Goal: Information Seeking & Learning: Learn about a topic

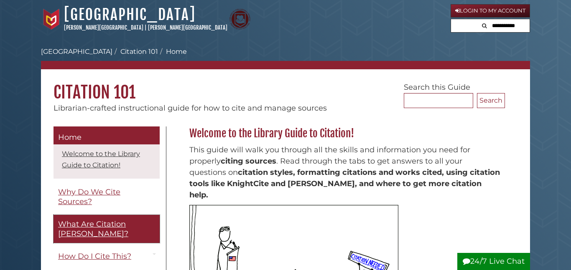
click at [102, 224] on span "What Are Citation [PERSON_NAME]?" at bounding box center [93, 229] width 70 height 19
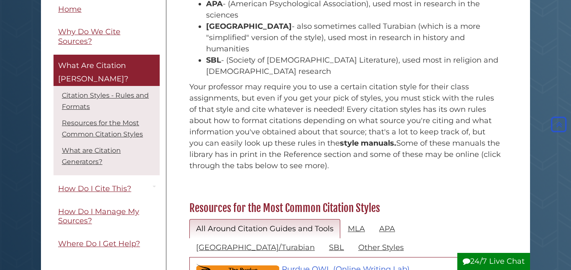
scroll to position [211, 0]
click at [355, 220] on link "MLA" at bounding box center [356, 230] width 31 height 20
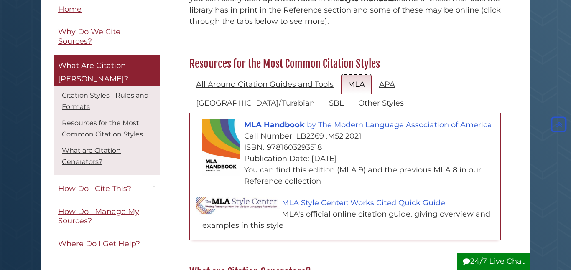
scroll to position [357, 0]
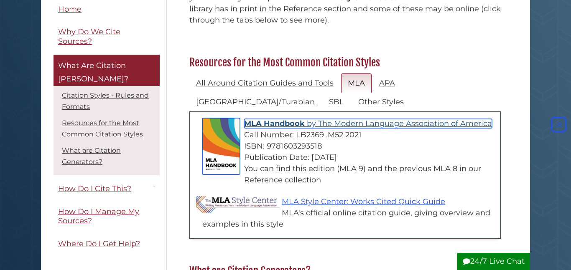
click at [282, 119] on span "MLA Handbook" at bounding box center [274, 123] width 61 height 9
